Goal: Check status

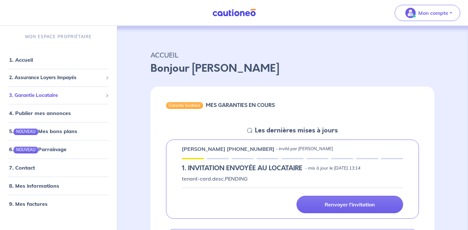
click at [53, 94] on span "3. Garantie Locataire" at bounding box center [56, 95] width 94 height 7
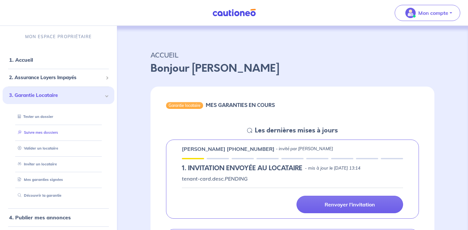
click at [48, 132] on link "Suivre mes dossiers" at bounding box center [36, 132] width 43 height 5
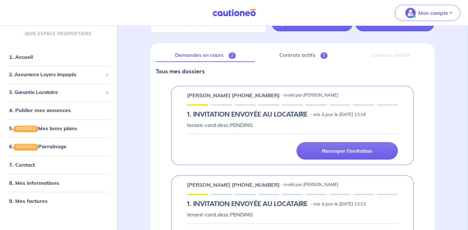
scroll to position [61, 0]
click at [317, 51] on link "Contrats actifs 1" at bounding box center [303, 56] width 87 height 14
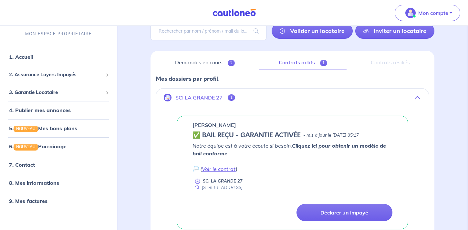
scroll to position [51, 0]
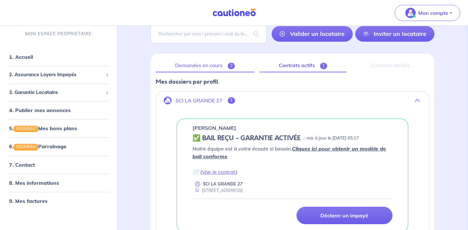
click at [219, 63] on link "Demandes en cours 2" at bounding box center [205, 66] width 98 height 14
